Goal: Find specific page/section: Find specific page/section

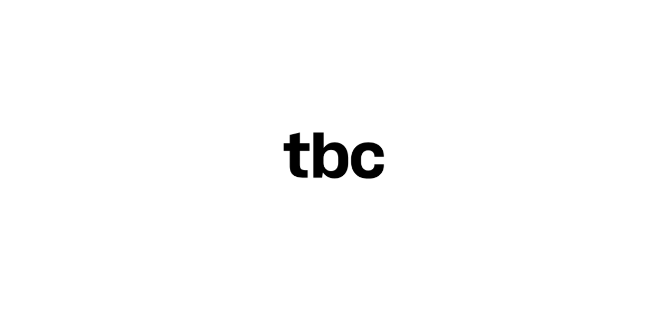
scroll to position [33, 0]
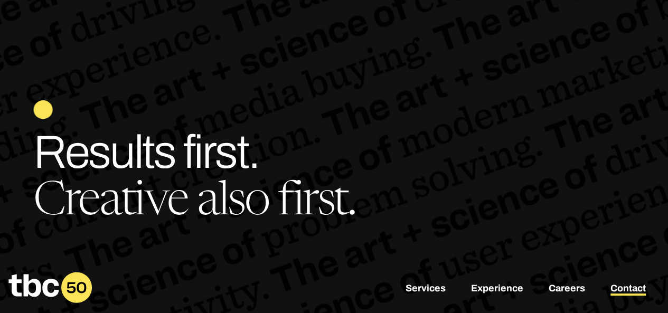
click at [618, 291] on link "Contact" at bounding box center [628, 289] width 35 height 13
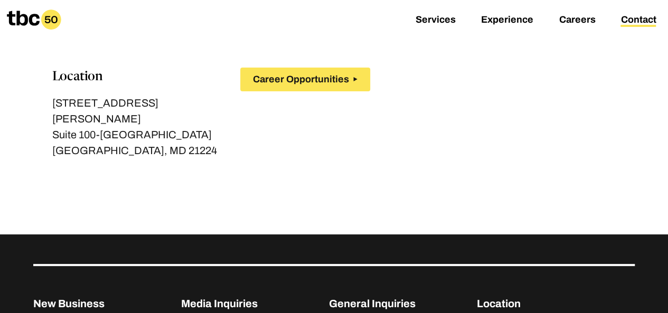
scroll to position [158, 0]
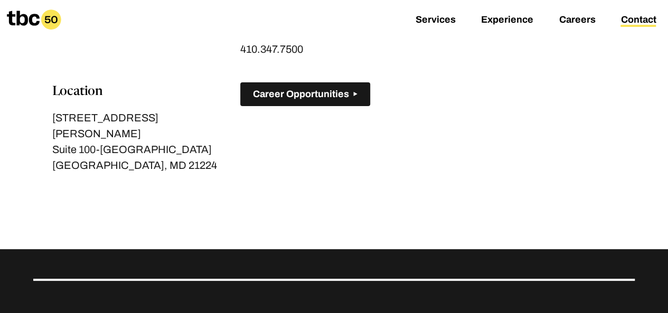
click at [287, 99] on span "Career Opportunities" at bounding box center [301, 94] width 96 height 11
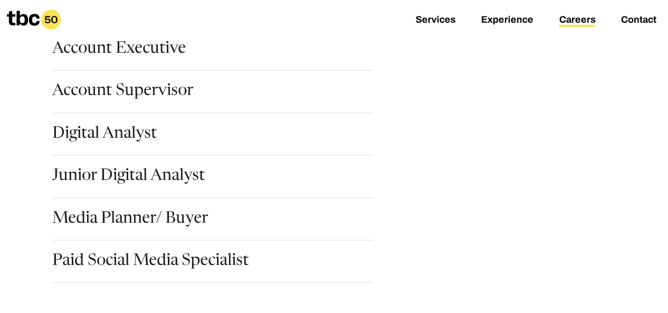
scroll to position [211, 0]
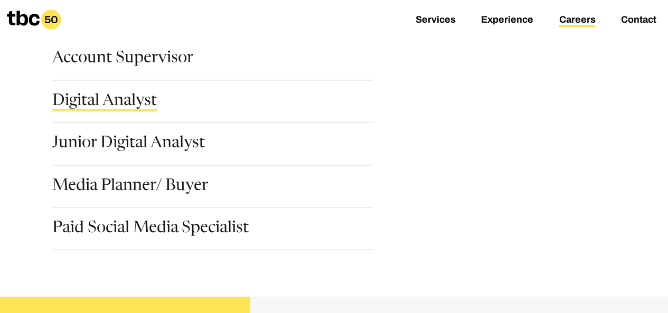
click at [121, 100] on link "Digital Analyst" at bounding box center [104, 103] width 105 height 18
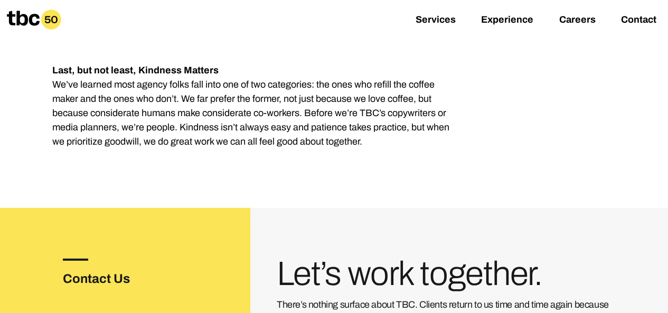
scroll to position [1691, 0]
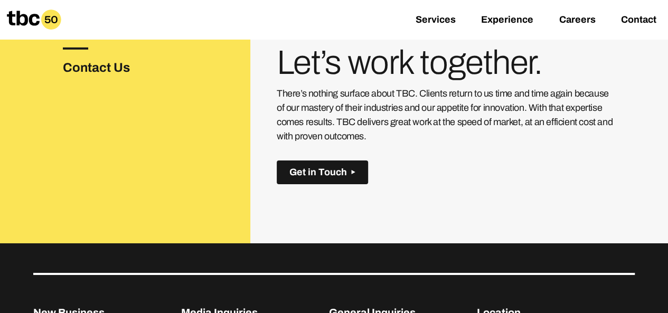
click at [335, 161] on button "Get in Touch" at bounding box center [322, 173] width 91 height 24
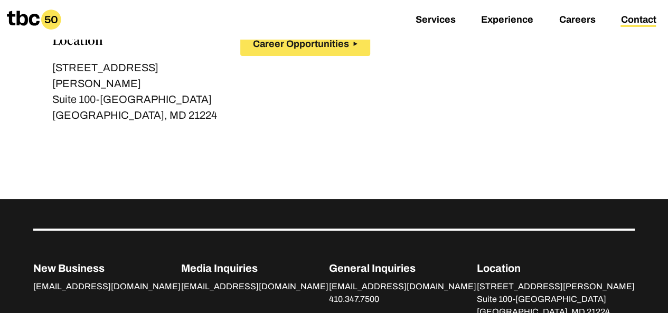
scroll to position [211, 0]
